Goal: Transaction & Acquisition: Purchase product/service

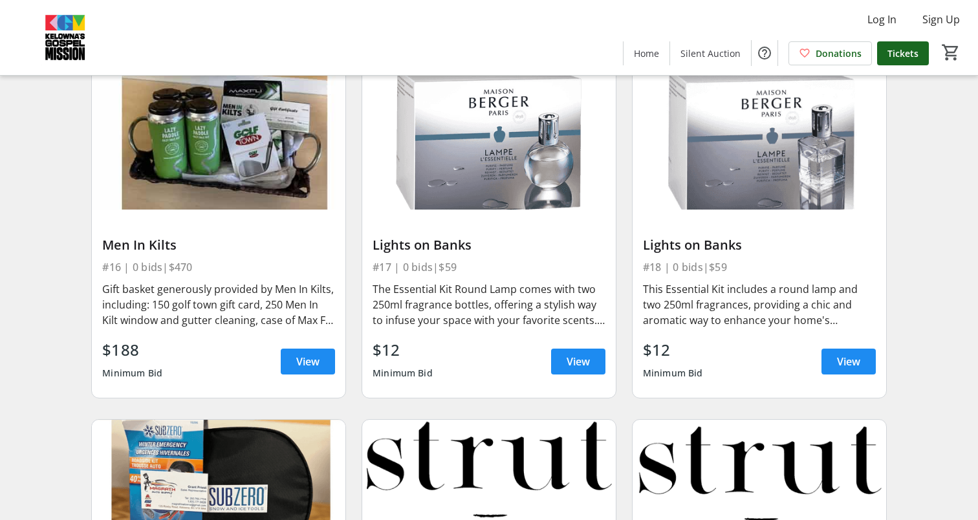
scroll to position [1893, 0]
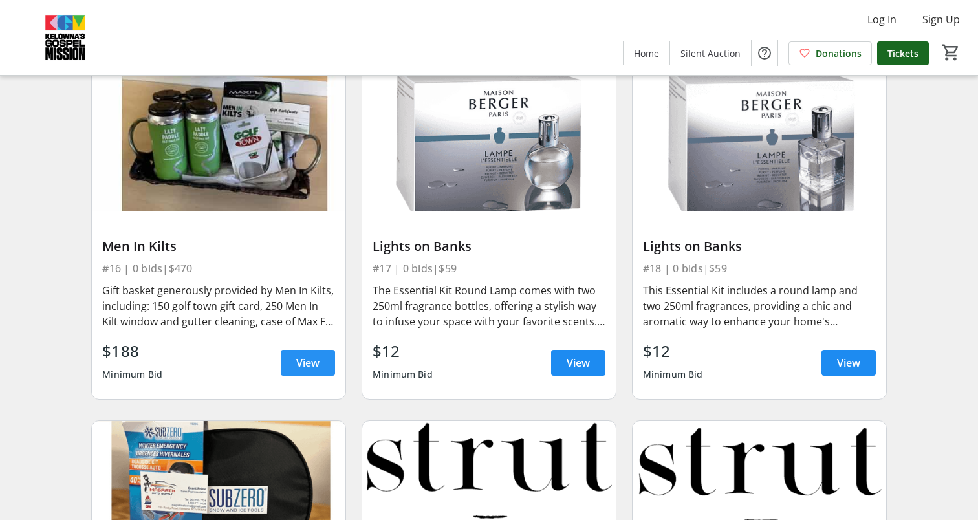
click at [303, 367] on span "View" at bounding box center [307, 363] width 23 height 16
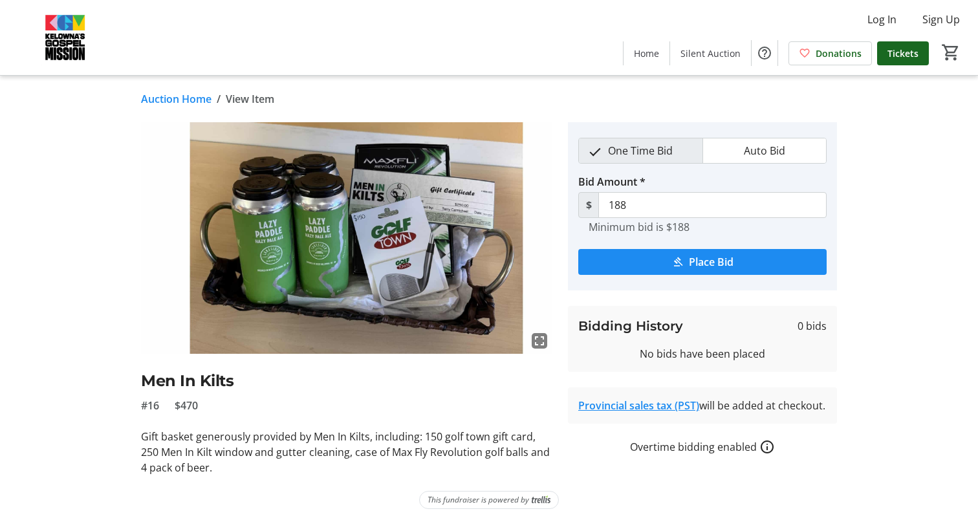
scroll to position [5, 0]
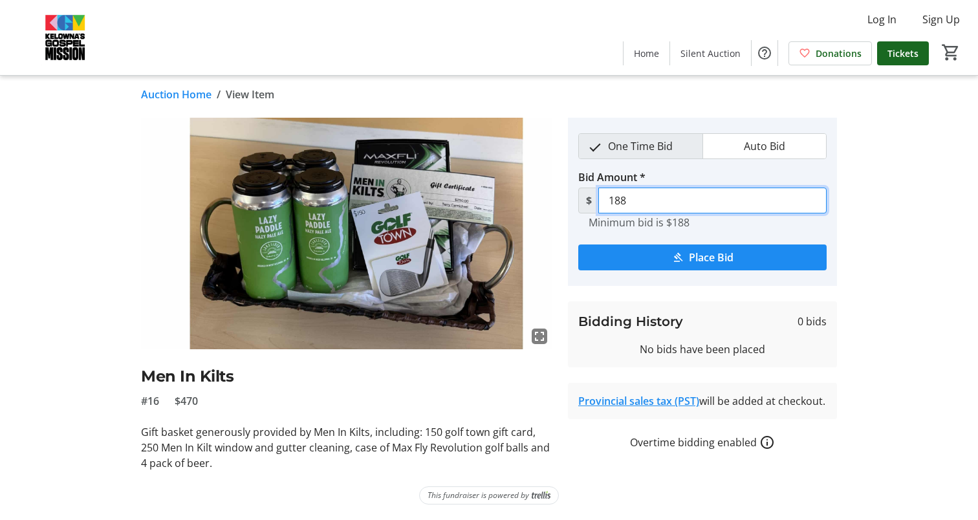
click at [641, 199] on input "188" at bounding box center [712, 201] width 228 height 26
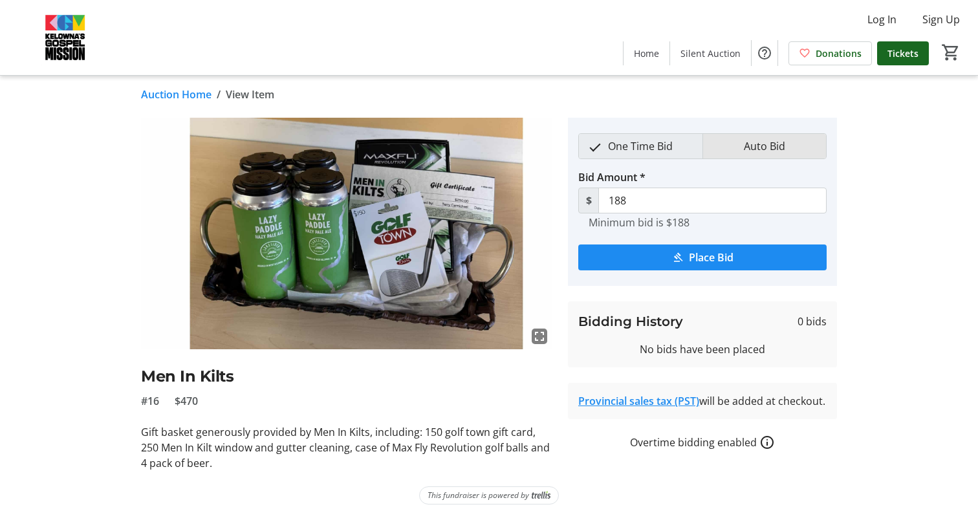
click at [752, 145] on span "Auto Bid" at bounding box center [764, 146] width 57 height 25
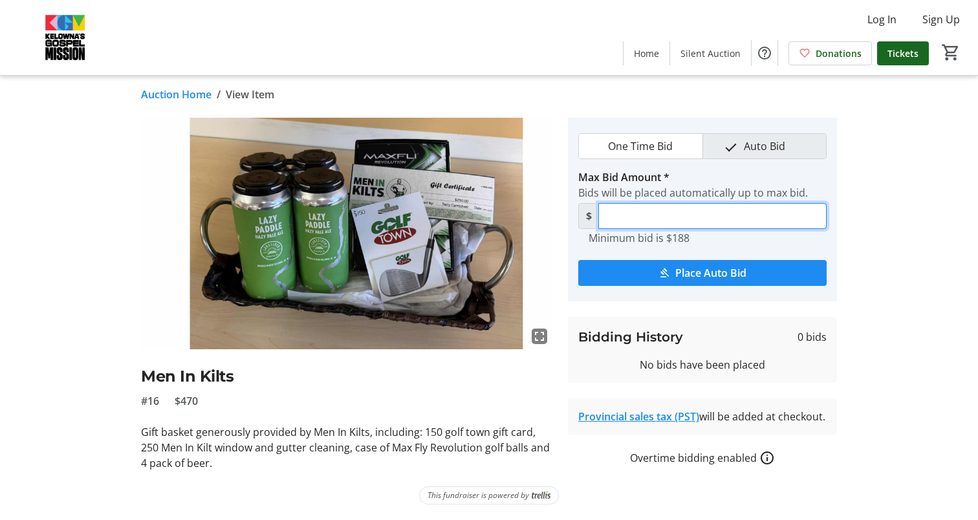
click at [666, 218] on input "Max Bid Amount *" at bounding box center [712, 216] width 228 height 26
type input "205"
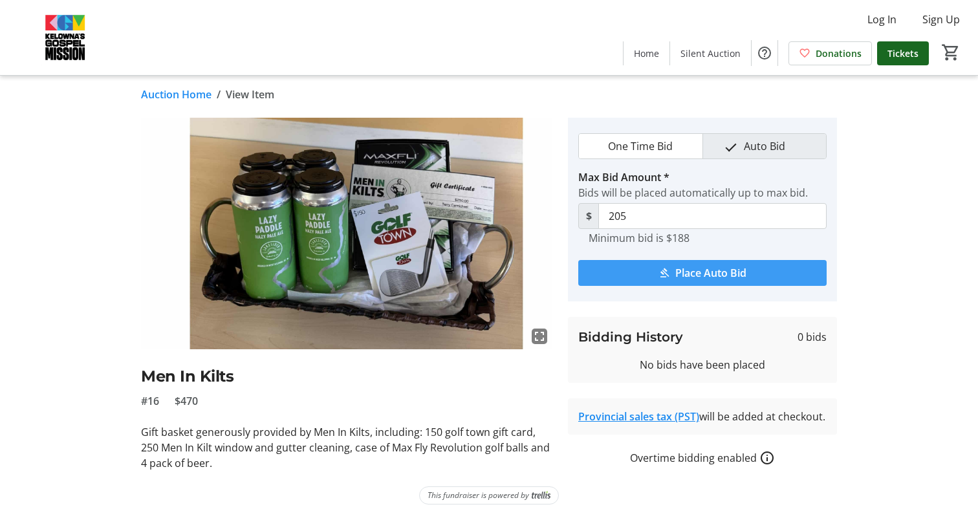
click at [682, 281] on span "submit" at bounding box center [702, 272] width 248 height 31
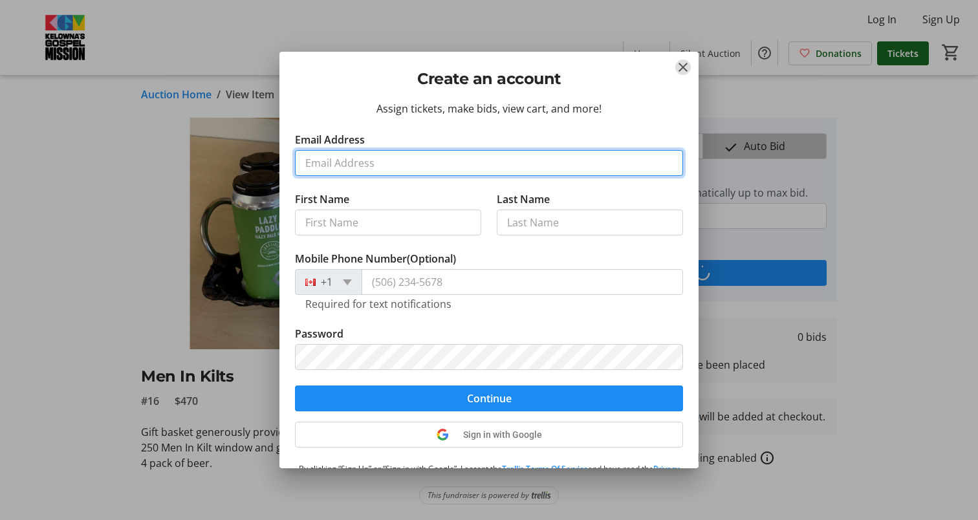
click at [466, 165] on input "Email Address" at bounding box center [489, 163] width 388 height 26
type input "[EMAIL_ADDRESS][DOMAIN_NAME]"
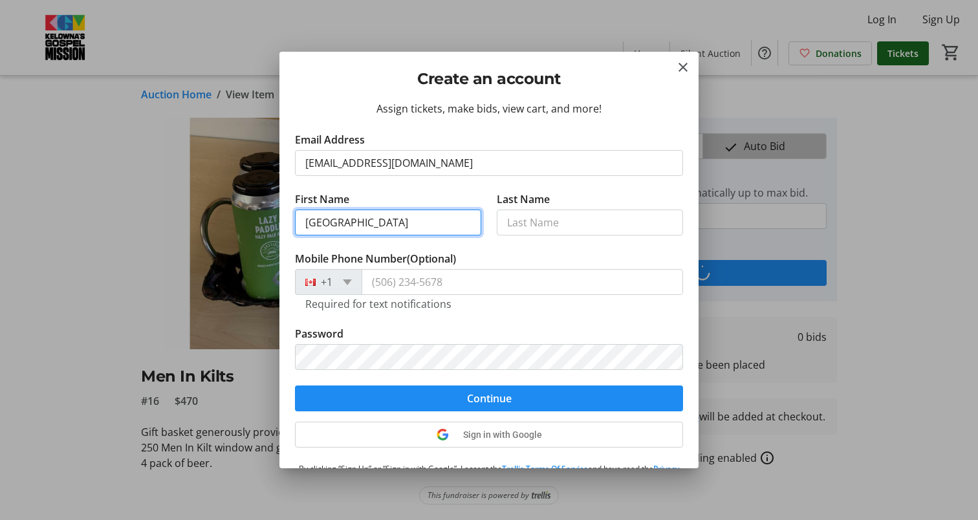
type input "[GEOGRAPHIC_DATA]"
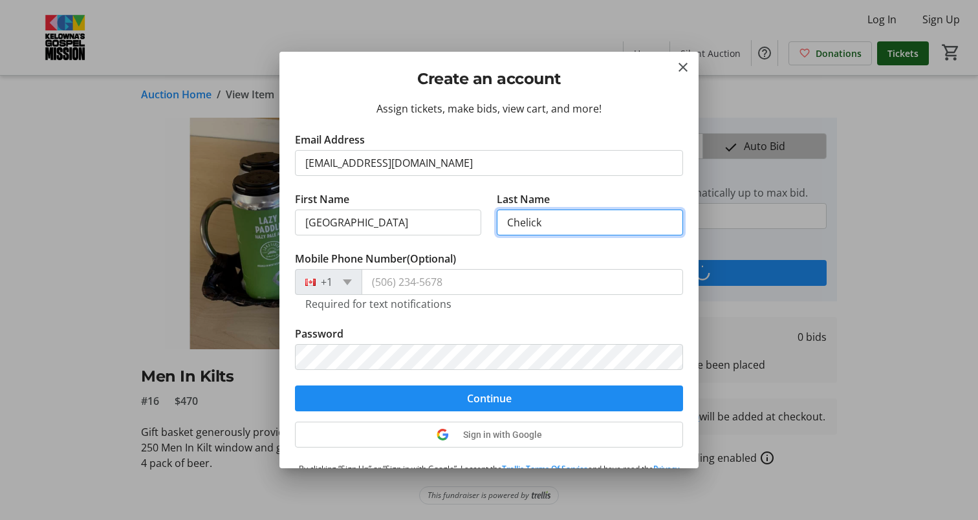
type input "Chelick"
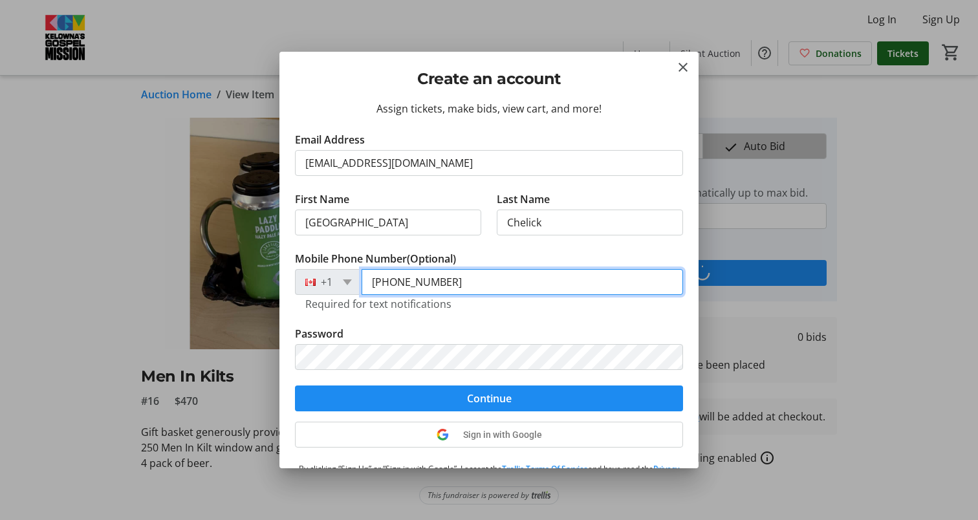
type input "[PHONE_NUMBER]"
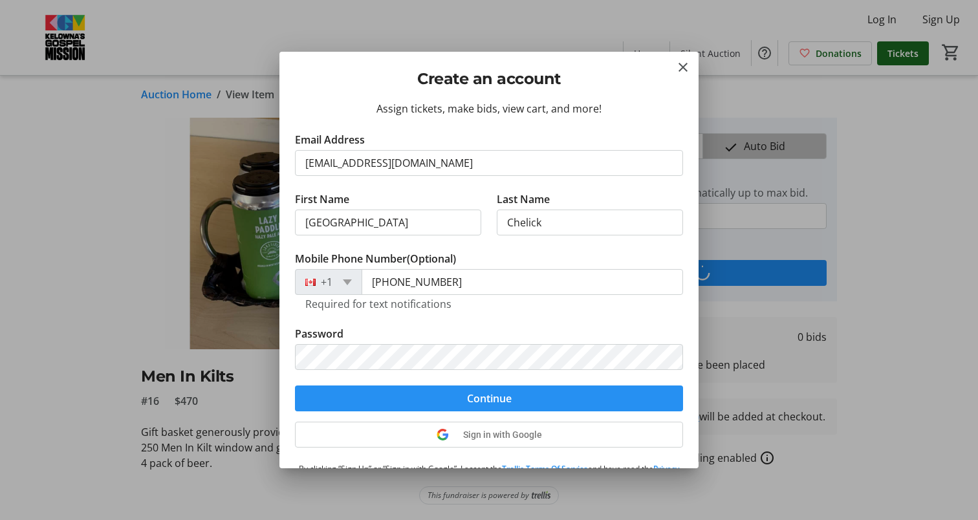
click at [510, 394] on span "Continue" at bounding box center [489, 399] width 45 height 16
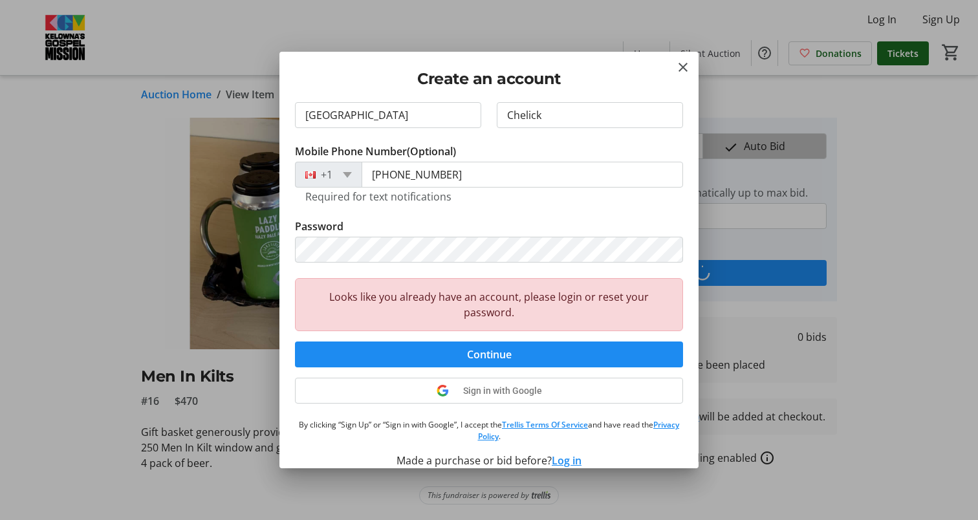
scroll to position [113, 0]
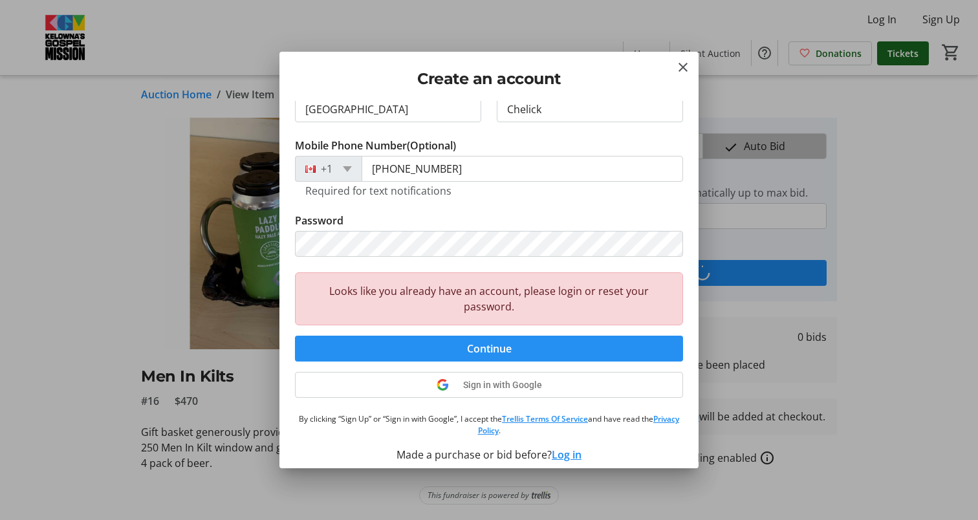
click at [532, 347] on span "submit" at bounding box center [489, 348] width 388 height 31
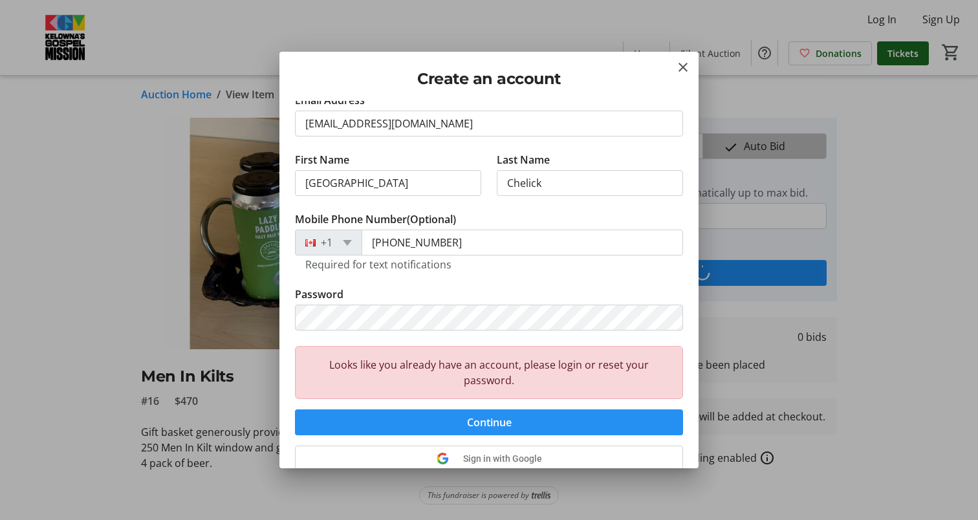
scroll to position [0, 0]
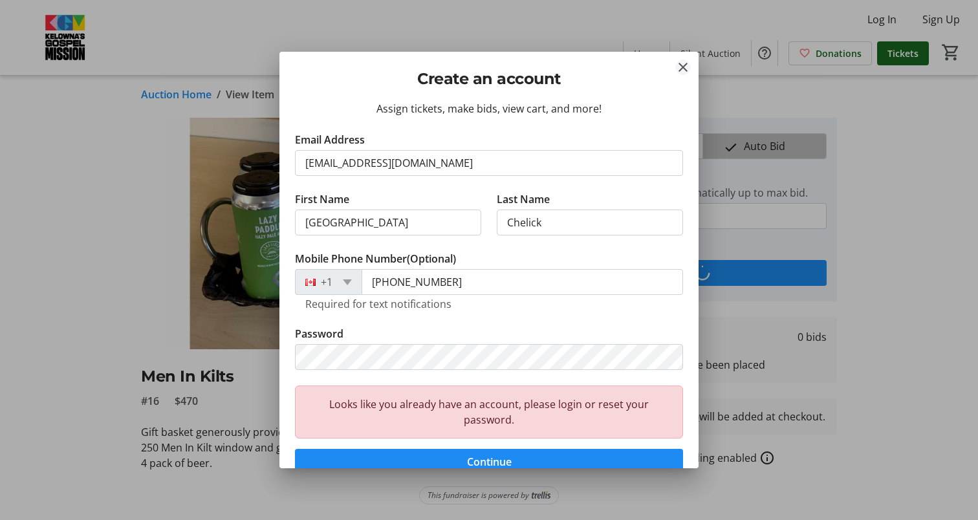
click at [677, 66] on mat-icon "Close" at bounding box center [683, 67] width 16 height 16
